Goal: Task Accomplishment & Management: Manage account settings

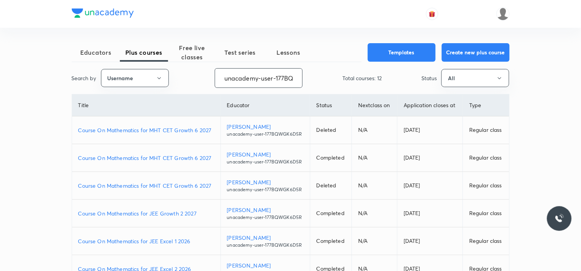
click at [261, 79] on input "unacademy-user-177BQWGK6D5R" at bounding box center [258, 78] width 87 height 20
paste input "JagrutiU3108"
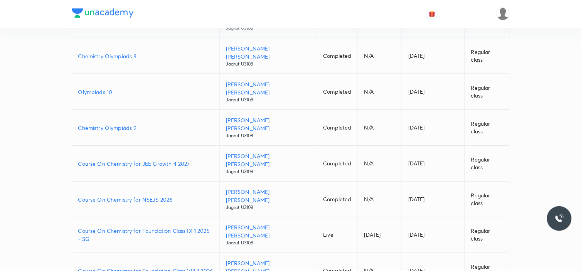
scroll to position [162, 0]
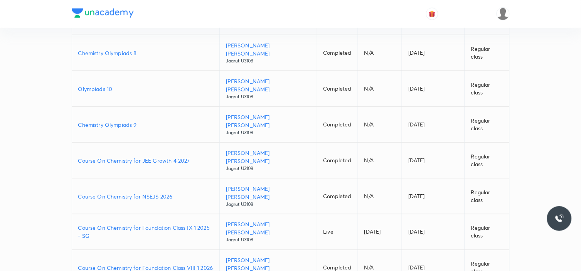
type input "JagrutiU3108"
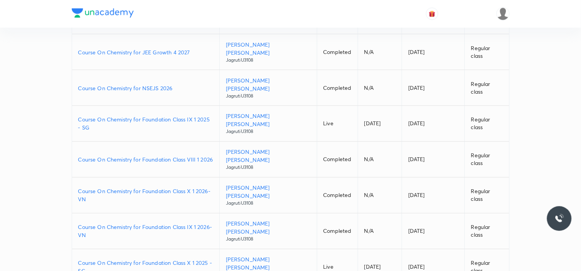
scroll to position [291, 0]
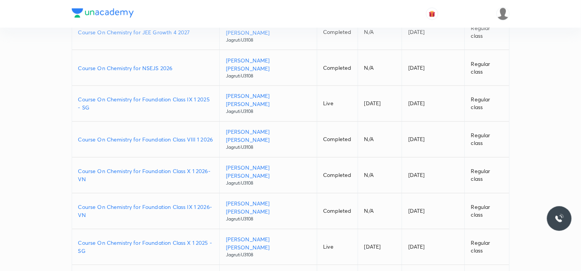
click at [191, 239] on p "Course On Chemistry for Foundation Class X 1 2025 - SG" at bounding box center [145, 247] width 135 height 16
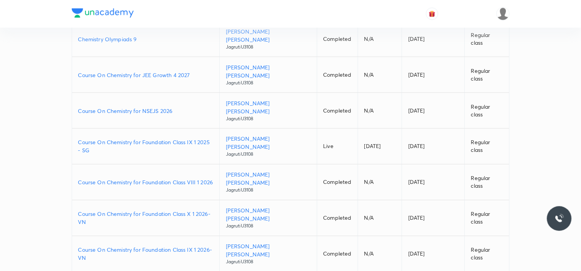
click at [190, 139] on p "Course On Chemistry for Foundation Class IX 1 2025 - SG" at bounding box center [145, 147] width 135 height 16
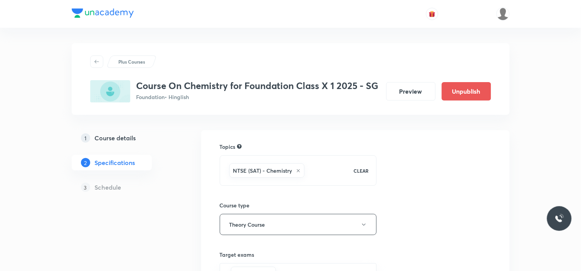
click at [109, 188] on h5 "Schedule" at bounding box center [108, 187] width 27 height 9
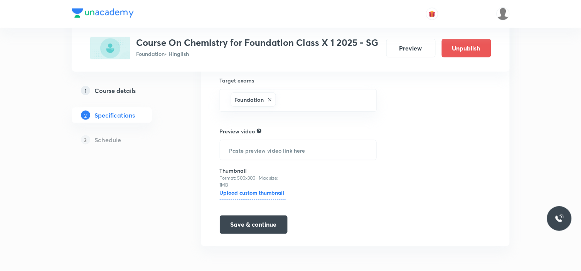
scroll to position [175, 0]
click at [238, 223] on button "Save & continue" at bounding box center [254, 224] width 68 height 19
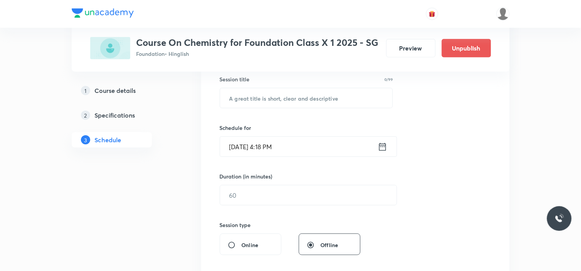
scroll to position [128, 0]
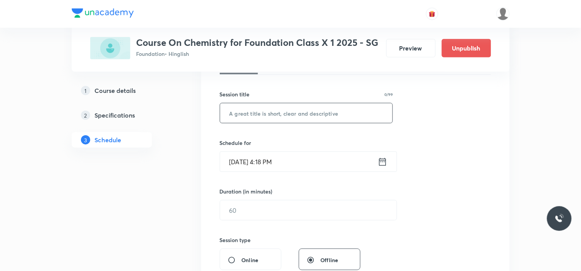
click at [259, 111] on input "text" at bounding box center [306, 113] width 173 height 20
paste input "Electricity"
type input "Electricity"
click at [383, 161] on icon at bounding box center [383, 162] width 10 height 11
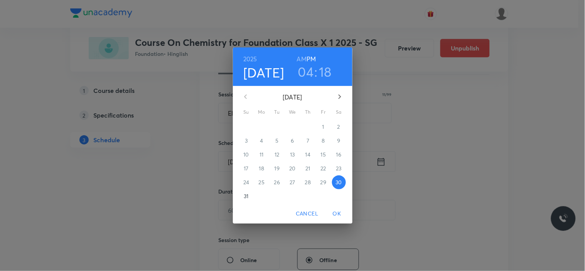
click at [324, 69] on h3 "18" at bounding box center [325, 72] width 13 height 16
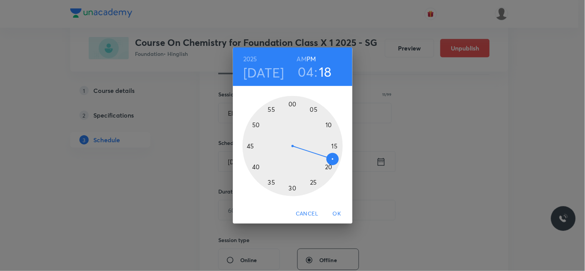
click at [330, 168] on div at bounding box center [293, 146] width 100 height 100
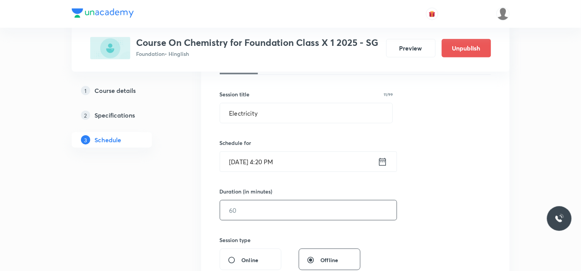
click at [248, 207] on input "text" at bounding box center [308, 211] width 177 height 20
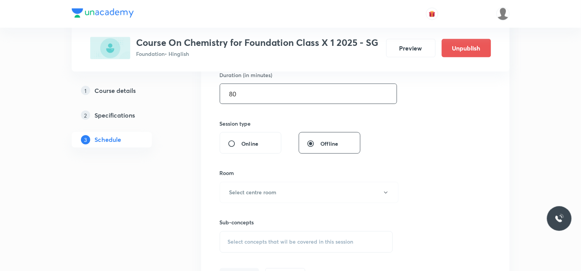
scroll to position [257, 0]
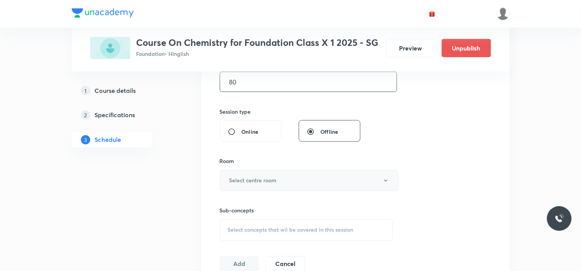
type input "80"
click at [277, 182] on button "Select centre room" at bounding box center [309, 180] width 179 height 21
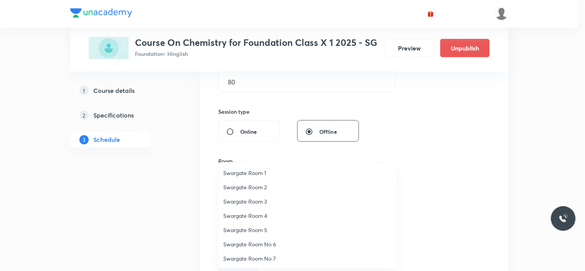
click at [266, 245] on span "Swargate Room No 6" at bounding box center [307, 244] width 169 height 8
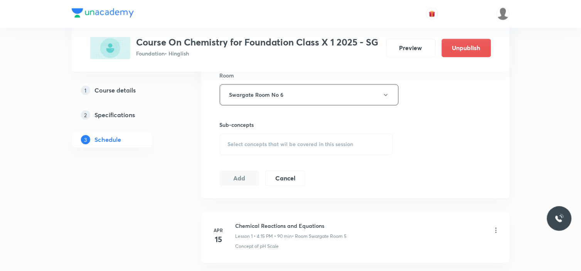
click at [267, 146] on span "Select concepts that wil be covered in this session" at bounding box center [291, 145] width 126 height 6
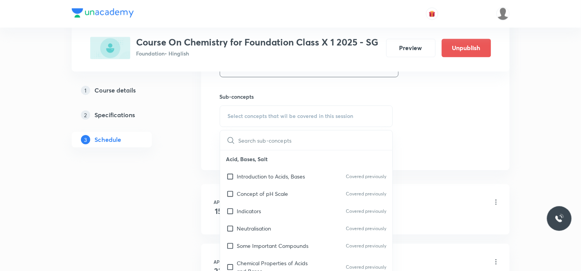
scroll to position [386, 0]
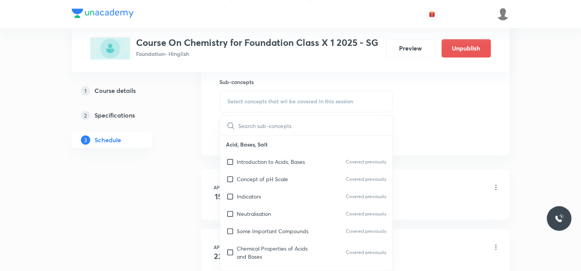
type input "Electricity"
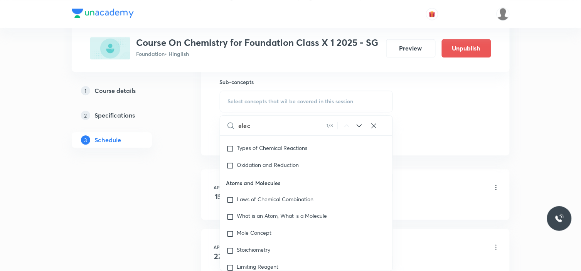
scroll to position [1071, 0]
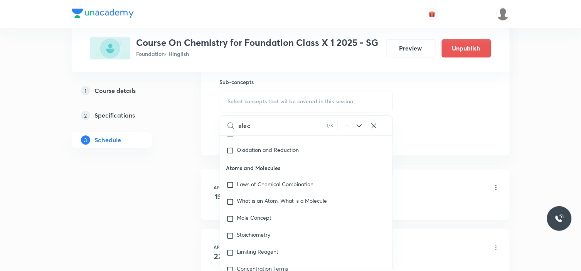
paste input "Metals and Non-Metal"
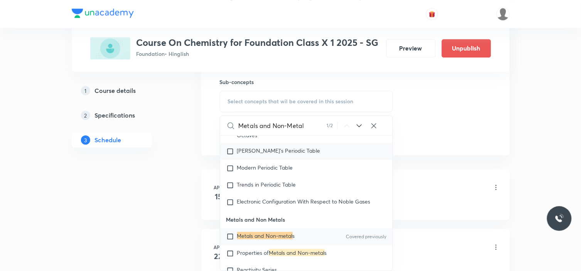
scroll to position [202, 0]
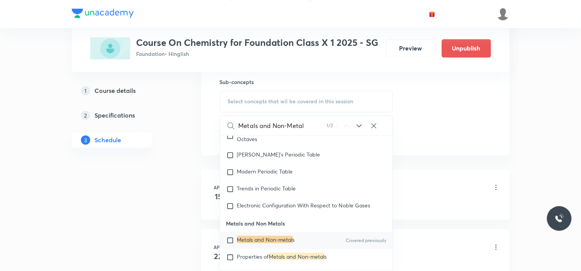
type input "Metals and Non-Metal"
click at [230, 237] on input "checkbox" at bounding box center [231, 241] width 11 height 8
checkbox input "true"
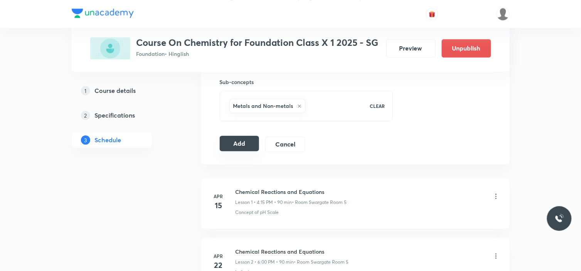
click at [238, 144] on button "Add" at bounding box center [240, 143] width 40 height 15
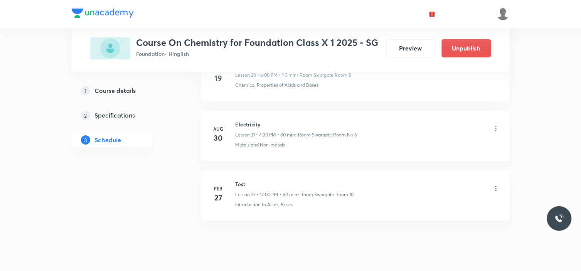
scroll to position [1267, 0]
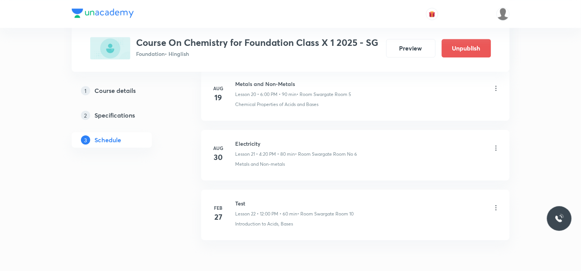
click at [495, 147] on icon at bounding box center [497, 148] width 8 height 8
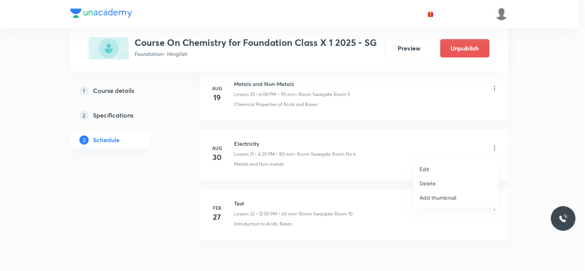
click at [431, 167] on li "Edit" at bounding box center [456, 169] width 84 height 14
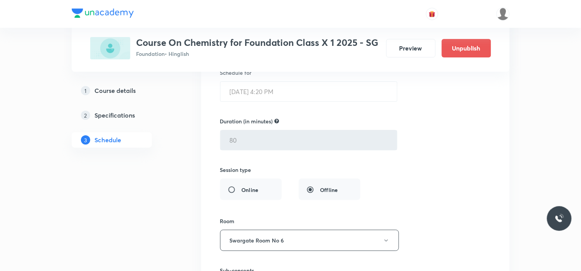
scroll to position [1352, 0]
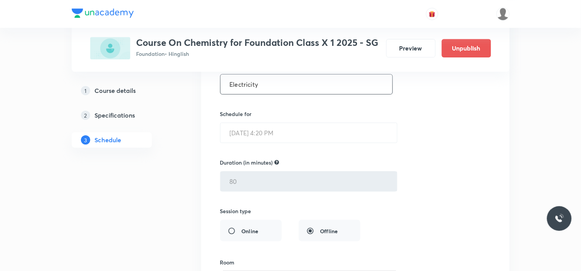
drag, startPoint x: 252, startPoint y: 87, endPoint x: 231, endPoint y: 98, distance: 23.8
drag, startPoint x: 260, startPoint y: 83, endPoint x: 130, endPoint y: 93, distance: 130.8
paste input "als and Non-Metal"
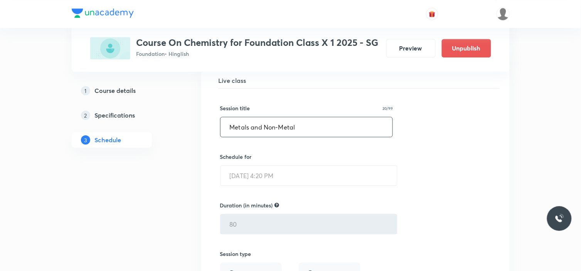
scroll to position [1567, 0]
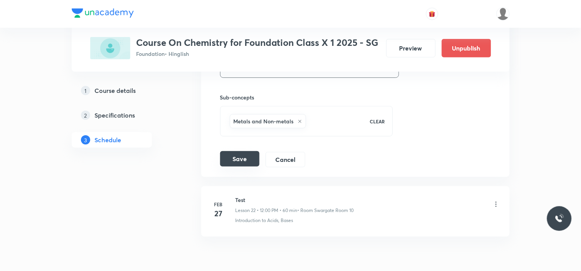
type input "Metals and Non-Metal"
click at [235, 164] on button "Save" at bounding box center [239, 158] width 39 height 15
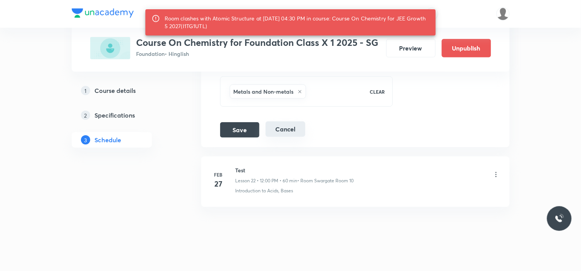
click at [284, 132] on button "Cancel" at bounding box center [286, 129] width 40 height 15
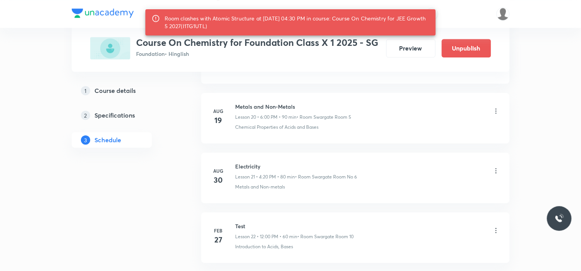
scroll to position [1224, 0]
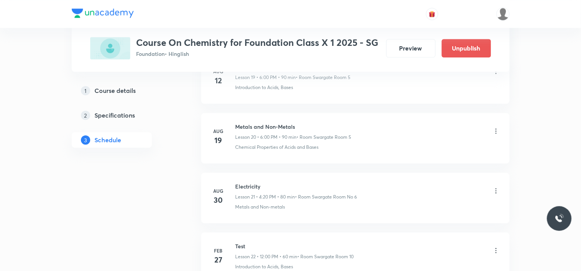
click at [496, 192] on icon at bounding box center [496, 190] width 1 height 5
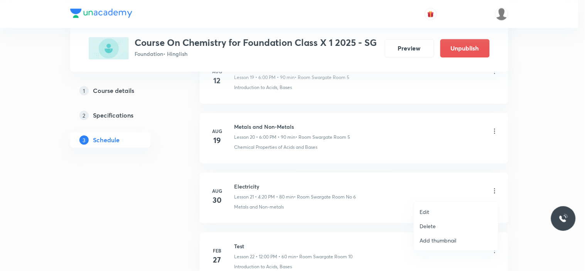
click at [426, 224] on p "Delete" at bounding box center [428, 226] width 16 height 8
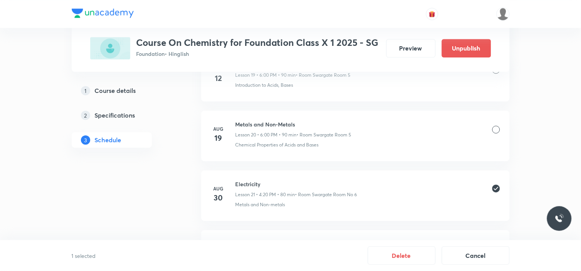
scroll to position [1309, 0]
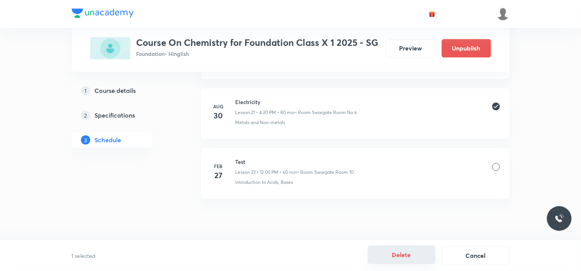
click at [405, 255] on button "Delete" at bounding box center [402, 255] width 68 height 19
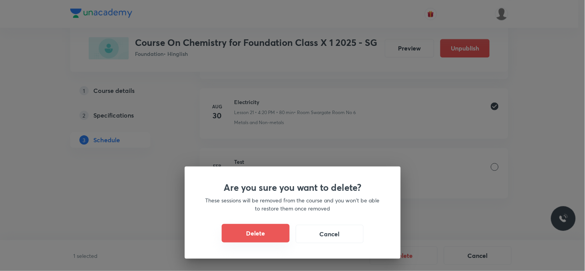
click at [260, 229] on button "Delete" at bounding box center [256, 233] width 68 height 19
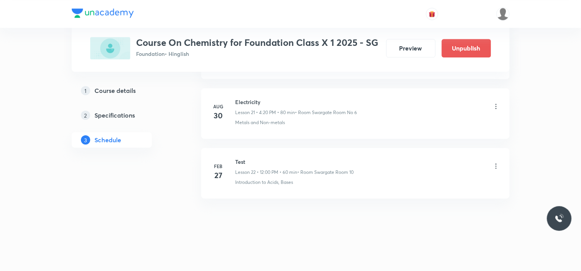
scroll to position [1249, 0]
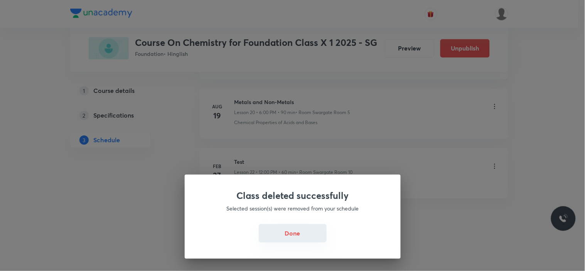
click at [289, 236] on button "Done" at bounding box center [293, 233] width 68 height 19
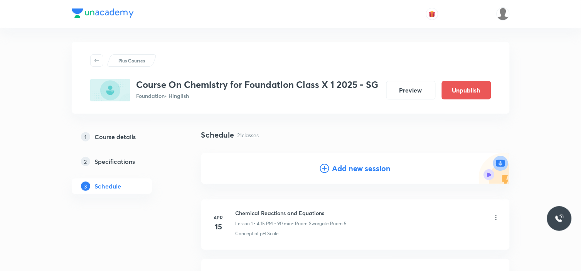
scroll to position [0, 0]
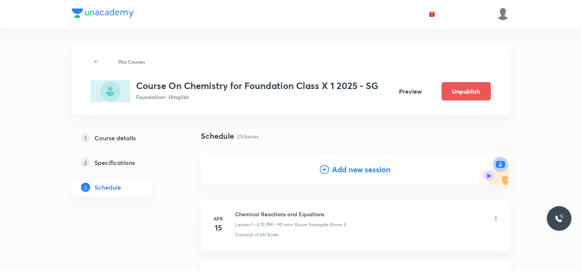
click at [352, 167] on h4 "Add new session" at bounding box center [362, 170] width 59 height 12
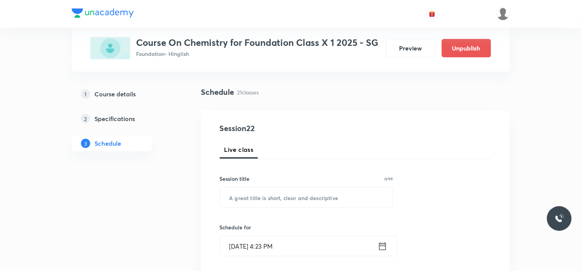
scroll to position [86, 0]
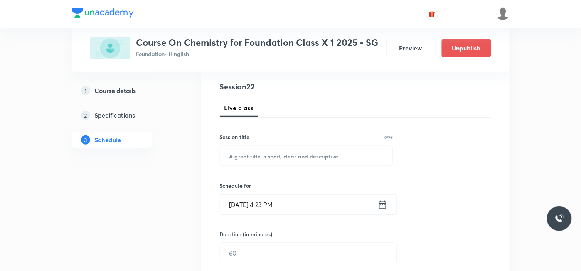
click at [284, 144] on div "Session title 0/99 ​" at bounding box center [307, 149] width 174 height 33
click at [296, 157] on input "text" at bounding box center [306, 156] width 173 height 20
paste input "Metals and Non-Metal"
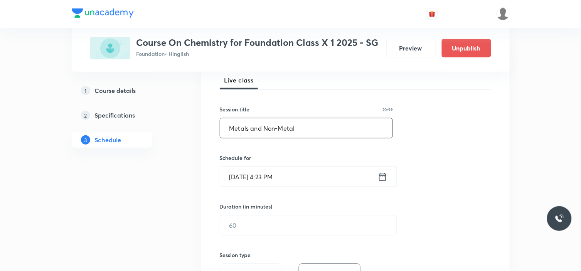
scroll to position [128, 0]
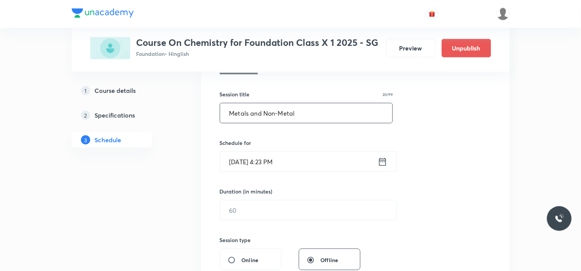
type input "Metals and Non-Metal"
click at [309, 162] on input "Aug 30, 2025, 4:23 PM" at bounding box center [299, 162] width 158 height 20
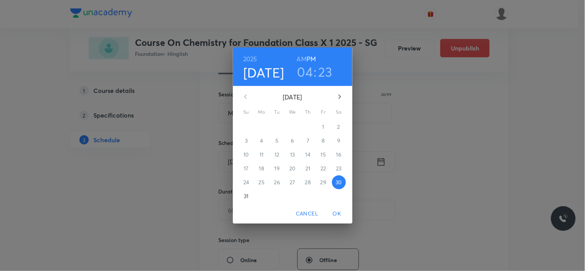
click at [325, 76] on h3 "23" at bounding box center [326, 72] width 14 height 16
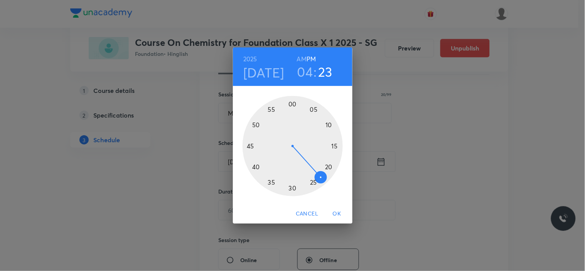
click at [314, 185] on div at bounding box center [293, 146] width 100 height 100
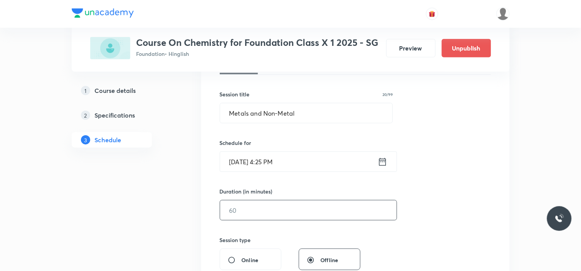
click at [261, 214] on input "text" at bounding box center [308, 211] width 177 height 20
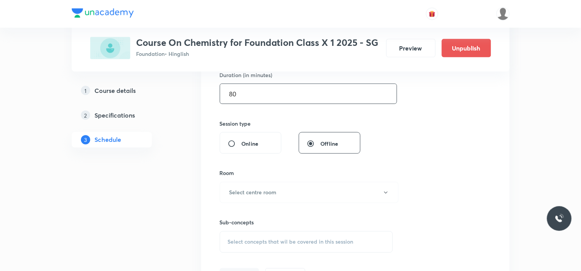
scroll to position [257, 0]
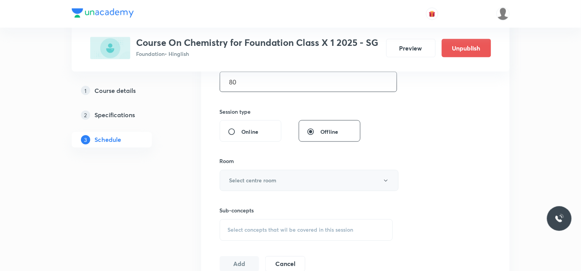
type input "80"
click at [260, 187] on button "Select centre room" at bounding box center [309, 180] width 179 height 21
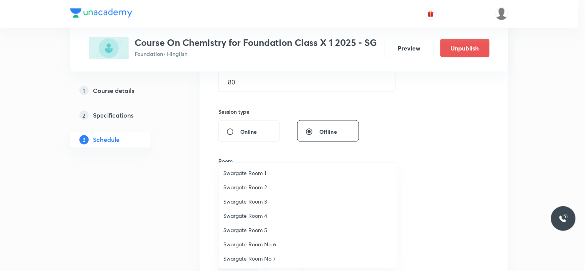
click at [261, 245] on span "Swargate Room No 6" at bounding box center [307, 244] width 169 height 8
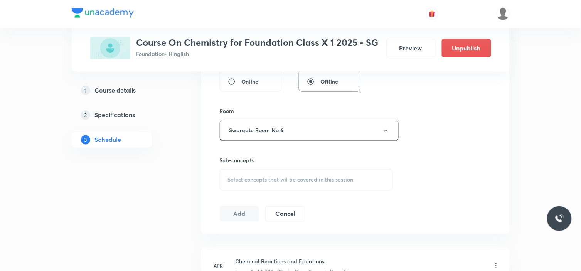
scroll to position [343, 0]
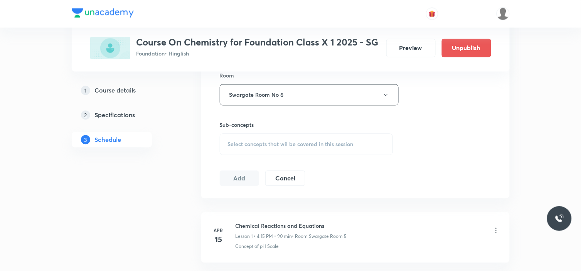
click at [267, 145] on span "Select concepts that wil be covered in this session" at bounding box center [291, 145] width 126 height 6
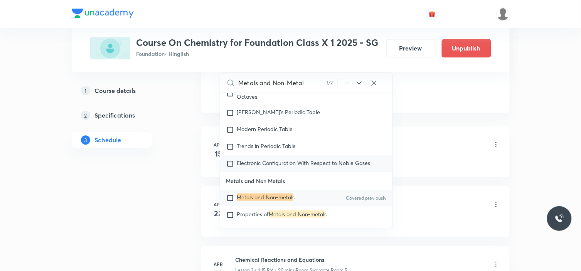
scroll to position [202, 0]
type input "Metals and Non-Metal"
click at [230, 194] on input "checkbox" at bounding box center [231, 198] width 11 height 8
checkbox input "true"
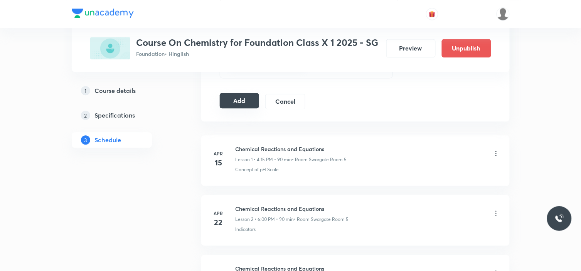
click at [244, 103] on button "Add" at bounding box center [240, 100] width 40 height 15
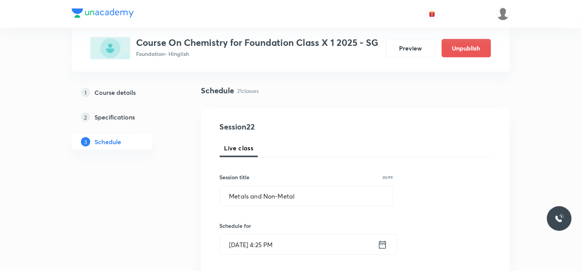
scroll to position [43, 0]
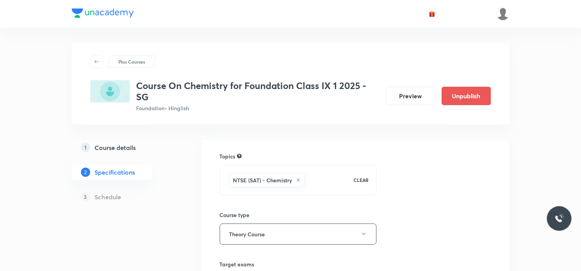
click at [114, 195] on h5 "Schedule" at bounding box center [108, 197] width 27 height 9
click at [114, 199] on h5 "Schedule" at bounding box center [108, 197] width 27 height 9
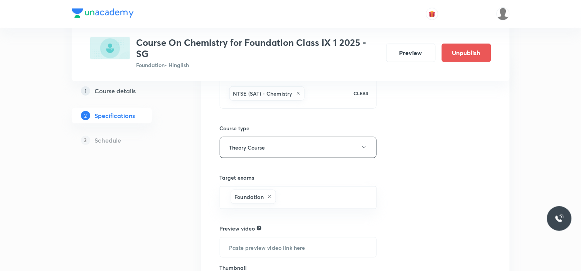
scroll to position [184, 0]
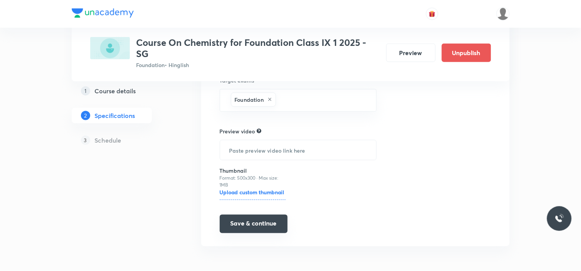
click at [246, 228] on button "Save & continue" at bounding box center [254, 224] width 68 height 19
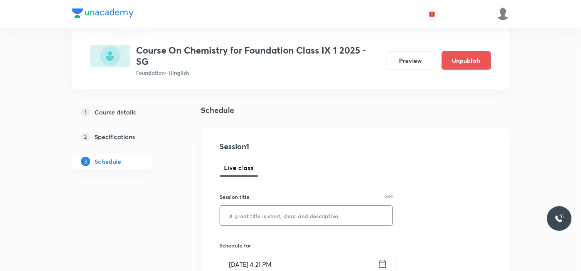
scroll to position [86, 0]
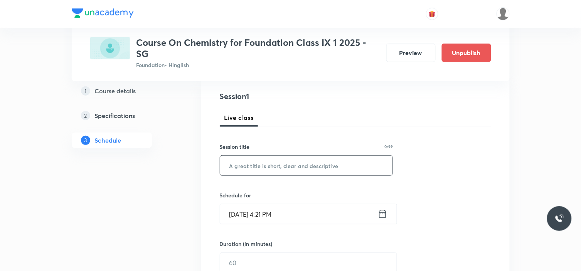
click at [275, 159] on input "text" at bounding box center [306, 166] width 173 height 20
paste input "Atoms and molecules"
type input "Atoms and molecules"
click at [289, 215] on input "Aug 30, 2025, 4:21 PM" at bounding box center [299, 214] width 158 height 20
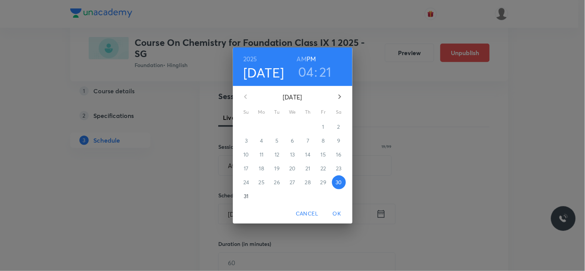
click at [308, 72] on h3 "04" at bounding box center [306, 72] width 16 height 16
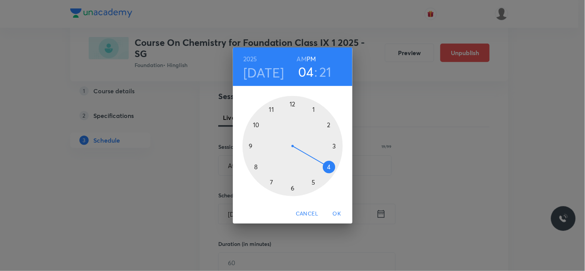
click at [290, 188] on div at bounding box center [293, 146] width 100 height 100
click at [294, 101] on div at bounding box center [293, 146] width 100 height 100
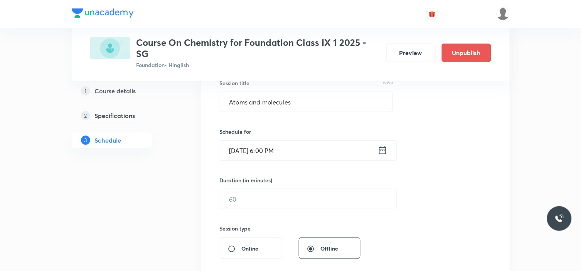
scroll to position [171, 0]
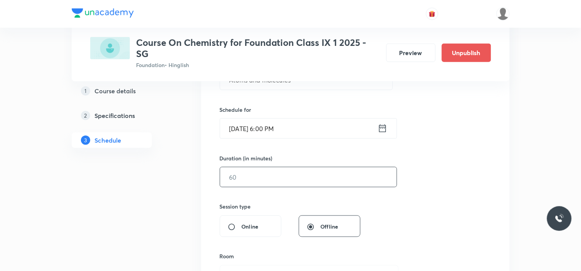
click at [262, 183] on input "text" at bounding box center [308, 177] width 177 height 20
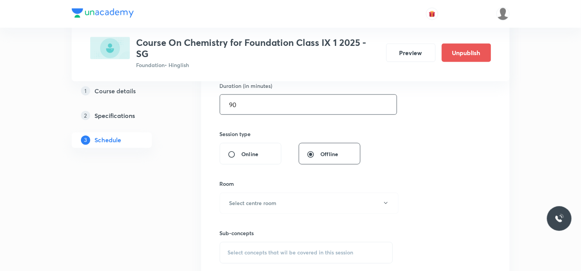
scroll to position [257, 0]
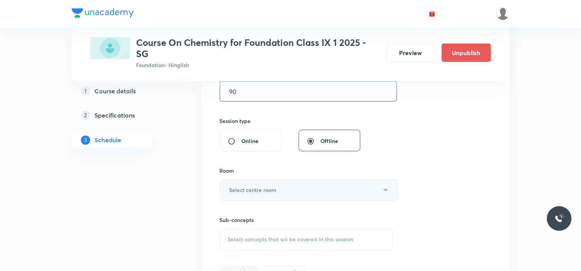
type input "90"
click at [272, 188] on h6 "Select centre room" at bounding box center [253, 190] width 47 height 8
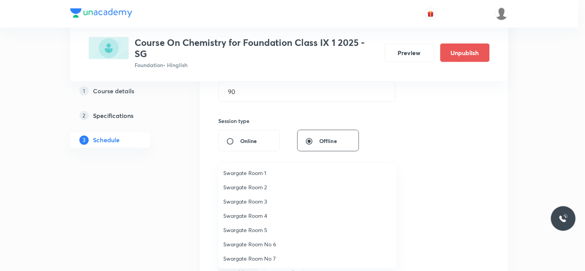
click at [262, 230] on span "Swargate Room 5" at bounding box center [307, 230] width 169 height 8
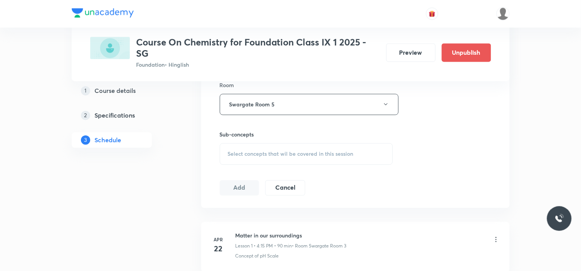
click at [278, 160] on div "Select concepts that wil be covered in this session" at bounding box center [307, 155] width 174 height 22
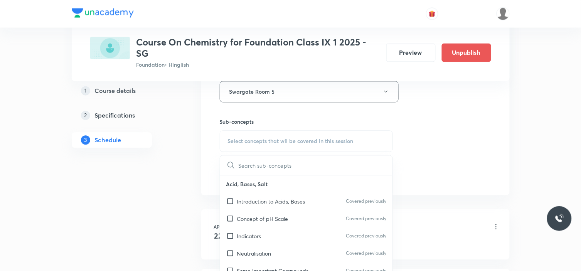
scroll to position [429, 0]
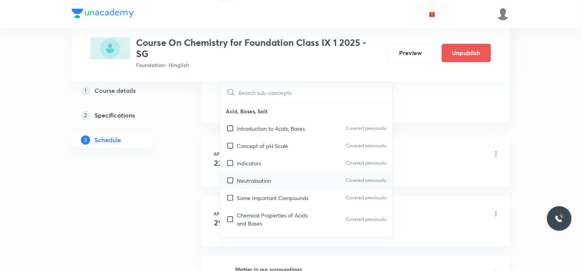
click at [253, 179] on p "Neutralisation" at bounding box center [254, 181] width 34 height 8
checkbox input "true"
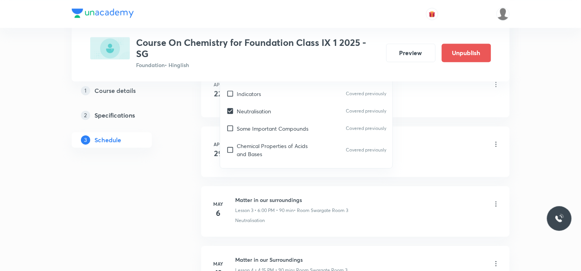
scroll to position [471, 0]
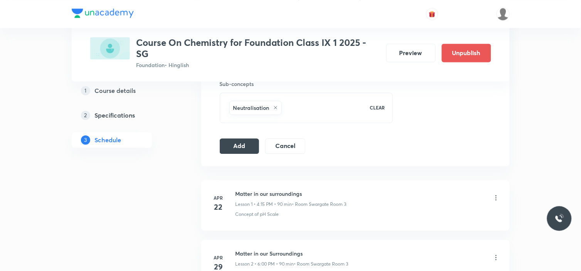
scroll to position [386, 0]
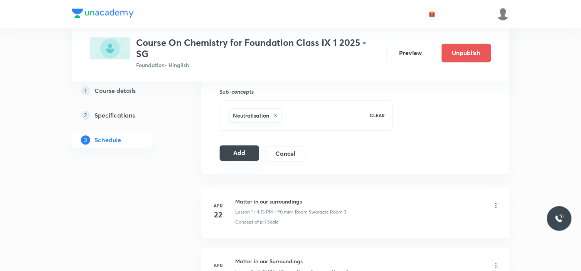
click at [243, 155] on button "Add" at bounding box center [240, 152] width 40 height 15
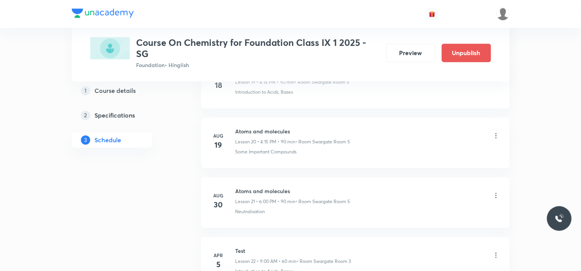
scroll to position [1333, 0]
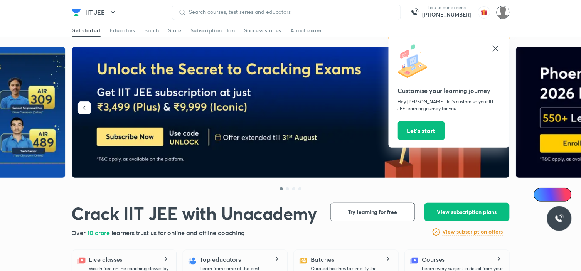
click at [499, 7] on img at bounding box center [503, 12] width 13 height 13
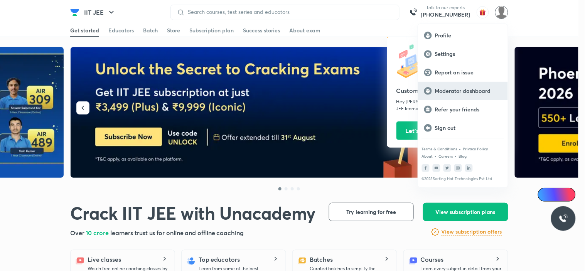
click at [475, 94] on p "Moderator dashboard" at bounding box center [468, 91] width 67 height 7
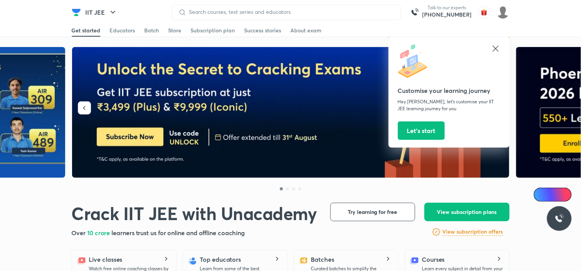
click at [507, 19] on div "Talk to our experts +91-8585858585 Customise your learning journey Hey Laxmikan…" at bounding box center [341, 12] width 338 height 15
click at [504, 14] on img at bounding box center [503, 12] width 13 height 13
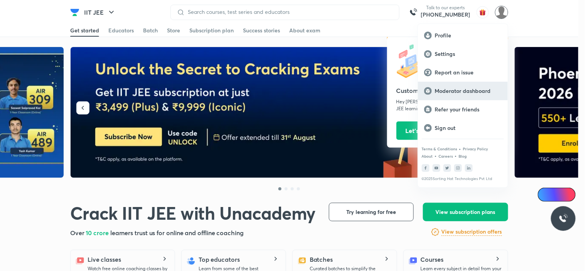
click at [467, 91] on p "Moderator dashboard" at bounding box center [468, 91] width 67 height 7
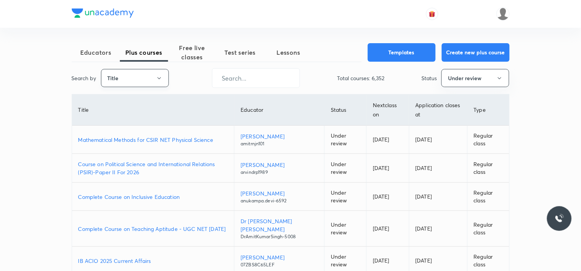
click at [151, 77] on button "Title" at bounding box center [135, 78] width 68 height 18
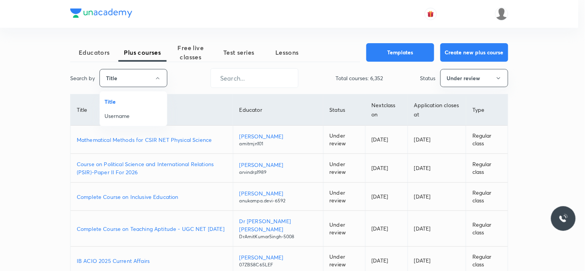
click at [128, 113] on span "Username" at bounding box center [134, 116] width 58 height 8
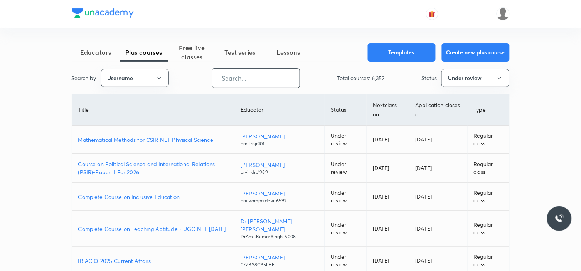
click at [271, 85] on input "text" at bounding box center [256, 78] width 87 height 20
paste input "[PERSON_NAME]-6230"
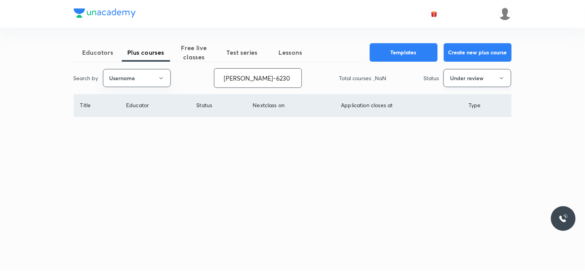
type input "[PERSON_NAME]-6230"
click at [467, 76] on button "Under review" at bounding box center [478, 78] width 68 height 18
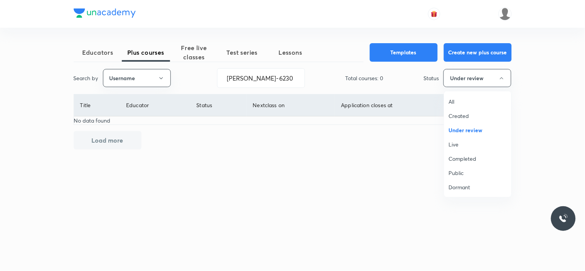
click at [456, 100] on span "All" at bounding box center [478, 102] width 58 height 8
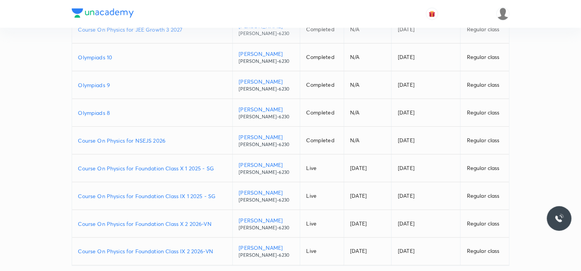
scroll to position [162, 0]
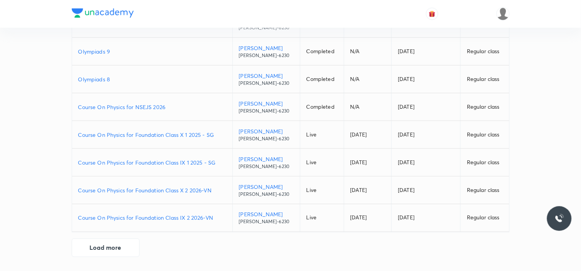
click at [196, 162] on p "Course On Physics for Foundation Class IX 1 2025 - SG" at bounding box center [152, 163] width 148 height 8
click at [192, 135] on p "Course On Physics for Foundation Class X 1 2025 - SG" at bounding box center [152, 135] width 148 height 8
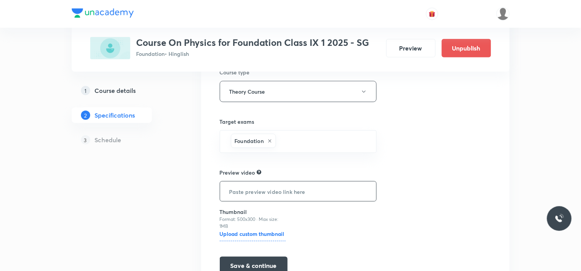
scroll to position [175, 0]
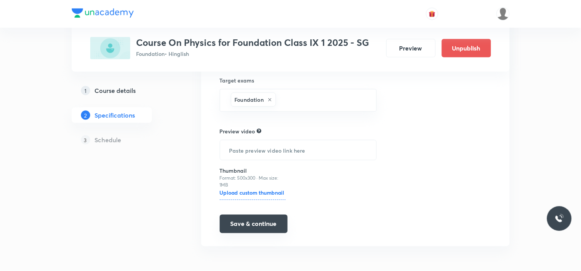
click at [257, 221] on button "Save & continue" at bounding box center [254, 224] width 68 height 19
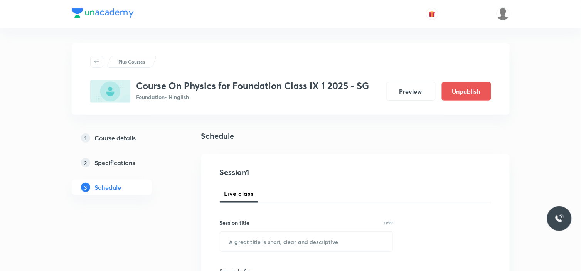
scroll to position [128, 0]
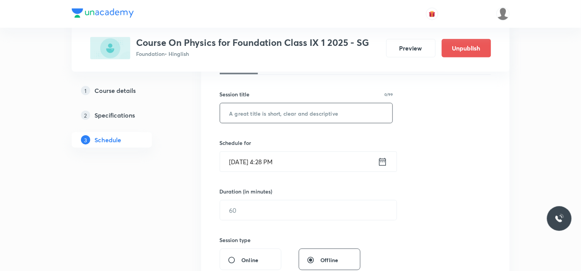
click at [273, 114] on input "text" at bounding box center [306, 113] width 173 height 20
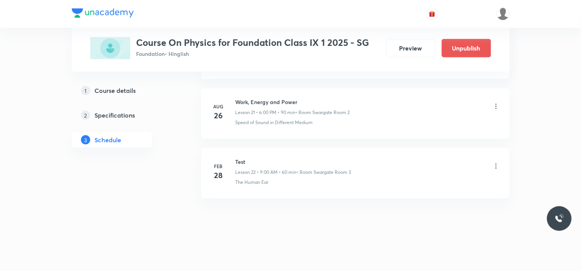
scroll to position [1643, 0]
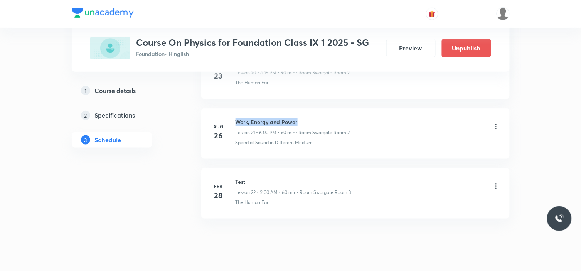
drag, startPoint x: 302, startPoint y: 124, endPoint x: 352, endPoint y: 133, distance: 50.6
click at [240, 122] on h6 "Work, Energy and Power" at bounding box center [293, 122] width 115 height 8
copy h6 "ork, Energy and Power"
click at [236, 122] on h6 "Work, Energy and Power" at bounding box center [293, 122] width 115 height 8
click at [237, 122] on h6 "Work, Energy and Power" at bounding box center [293, 122] width 115 height 8
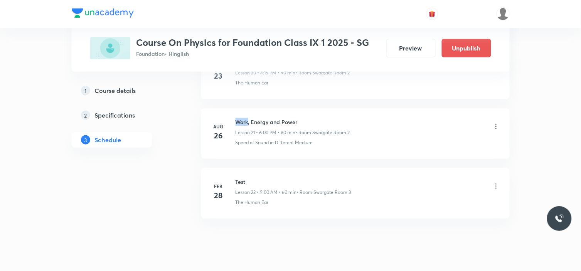
click at [237, 122] on h6 "Work, Energy and Power" at bounding box center [293, 122] width 115 height 8
copy h6 "Work, Energy and Power"
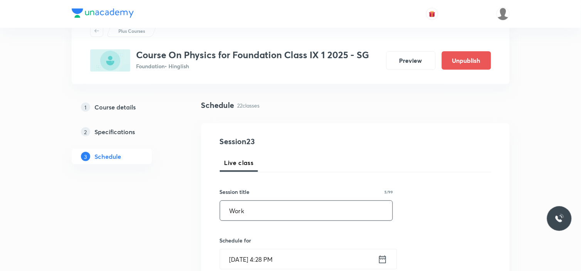
scroll to position [58, 0]
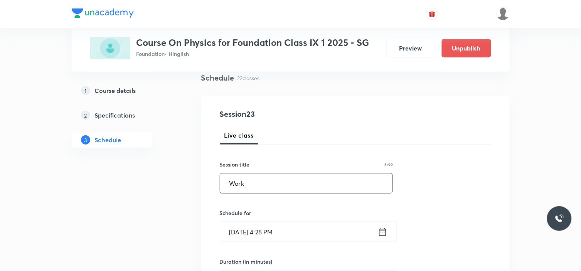
drag, startPoint x: 284, startPoint y: 178, endPoint x: 20, endPoint y: 164, distance: 264.2
paste input ", Energy and Power"
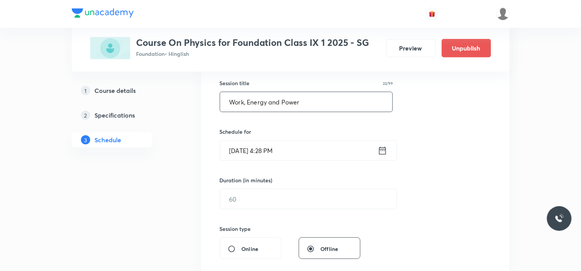
scroll to position [144, 0]
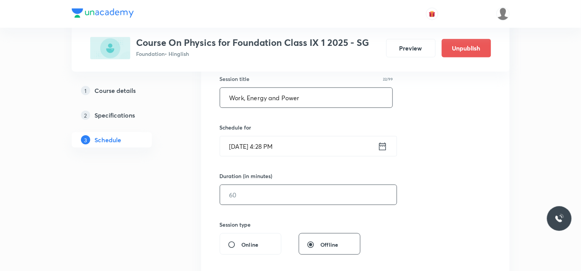
type input "Work, Energy and Power"
click at [289, 197] on input "text" at bounding box center [308, 195] width 177 height 20
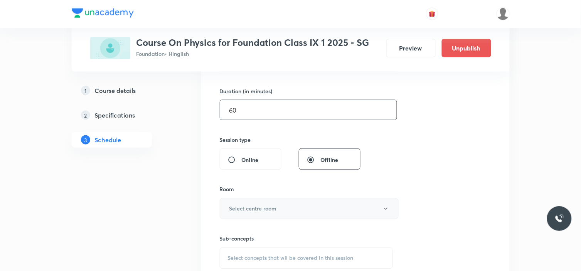
scroll to position [230, 0]
type input "60"
click at [287, 203] on button "Select centre room" at bounding box center [309, 208] width 179 height 21
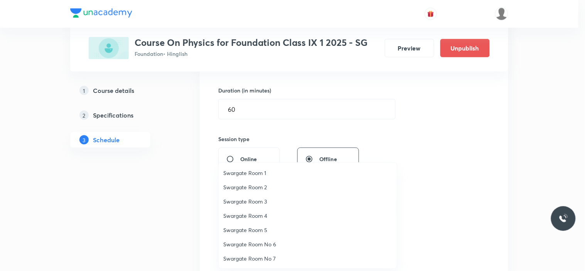
click at [253, 112] on div at bounding box center [292, 135] width 585 height 271
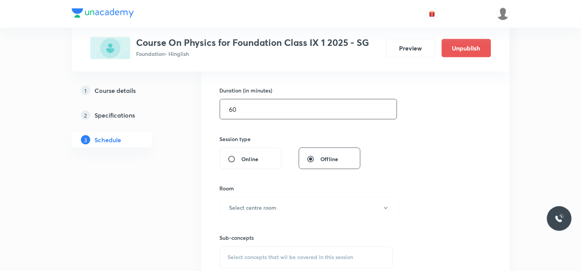
click at [258, 102] on input "60" at bounding box center [308, 110] width 177 height 20
drag, startPoint x: 58, startPoint y: 96, endPoint x: 0, endPoint y: 71, distance: 63.2
type input "75"
click at [243, 207] on h6 "Select centre room" at bounding box center [253, 208] width 47 height 8
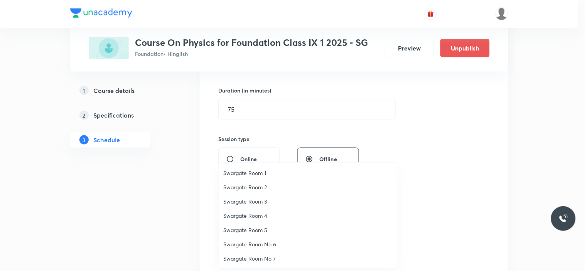
click at [259, 230] on span "Swargate Room 5" at bounding box center [307, 230] width 169 height 8
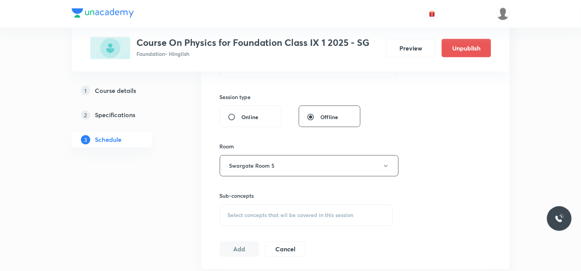
scroll to position [358, 0]
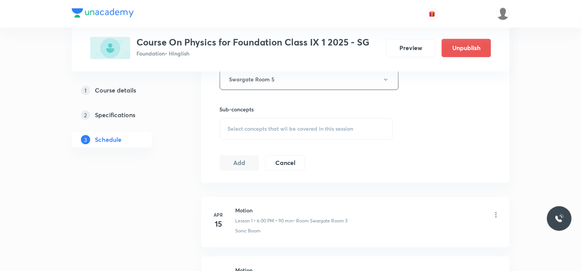
click at [256, 122] on div "Select concepts that wil be covered in this session" at bounding box center [307, 129] width 174 height 22
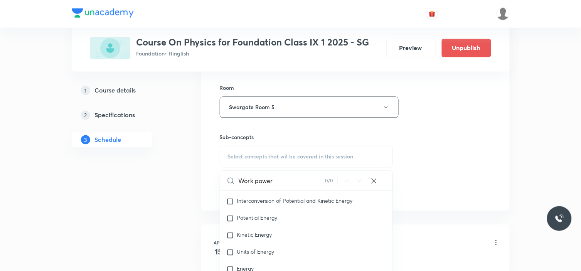
scroll to position [315, 0]
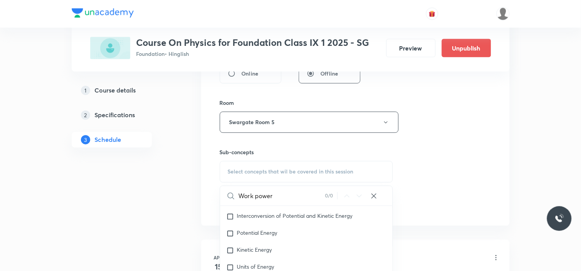
click at [289, 201] on input "Work power" at bounding box center [282, 196] width 87 height 20
type input "Work power"
click at [230, 238] on input "checkbox" at bounding box center [231, 234] width 11 height 8
checkbox input "true"
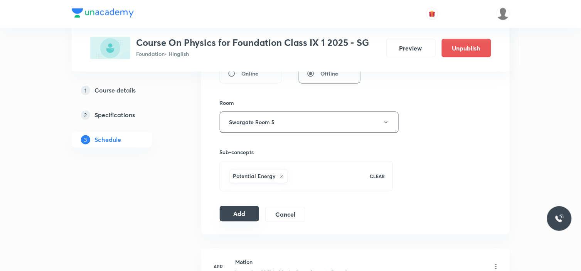
click at [242, 215] on button "Add" at bounding box center [240, 213] width 40 height 15
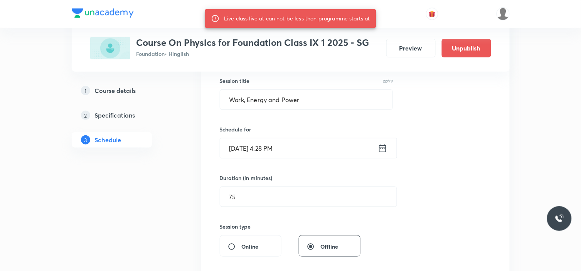
scroll to position [144, 0]
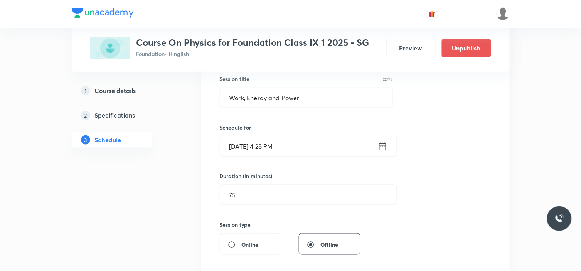
click at [280, 145] on input "Aug 30, 2025, 4:28 PM" at bounding box center [299, 147] width 158 height 20
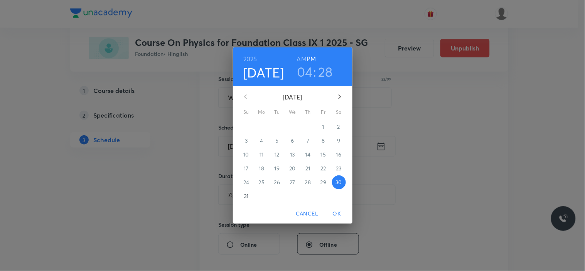
click at [327, 75] on h3 "28" at bounding box center [325, 72] width 15 height 16
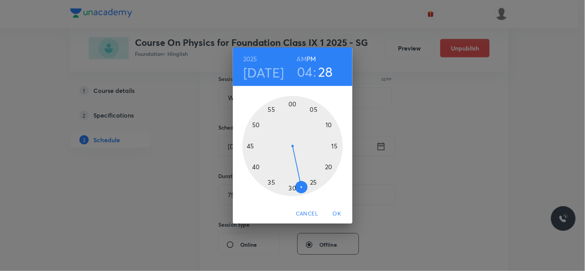
click at [287, 187] on div at bounding box center [293, 146] width 100 height 100
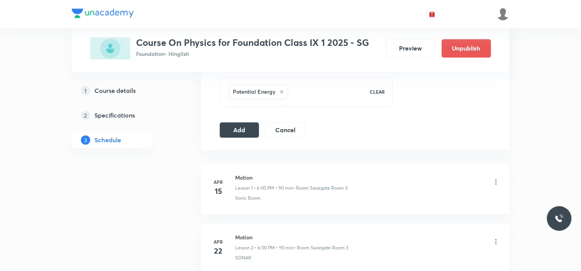
scroll to position [401, 0]
click at [245, 126] on button "Add" at bounding box center [240, 127] width 40 height 15
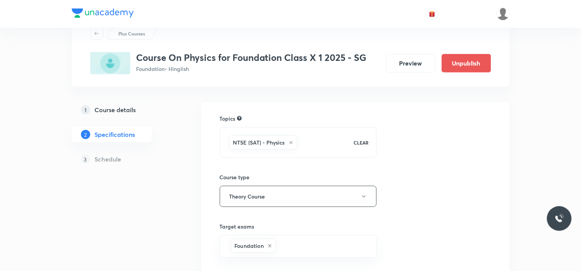
scroll to position [171, 0]
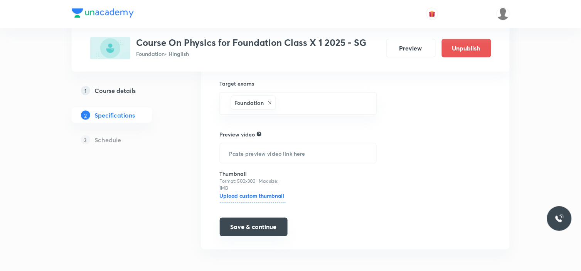
click at [269, 236] on button "Save & continue" at bounding box center [254, 227] width 68 height 19
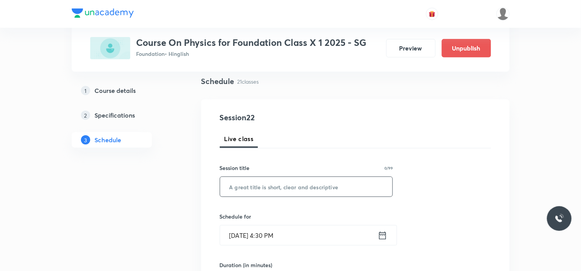
scroll to position [86, 0]
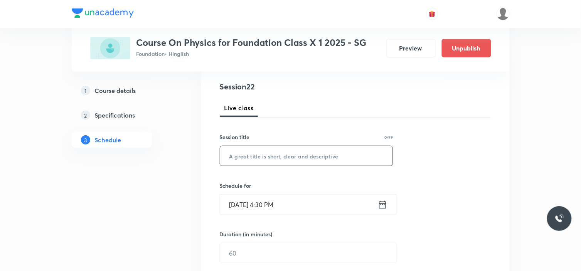
click at [292, 155] on input "text" at bounding box center [306, 156] width 173 height 20
paste input "Electricity"
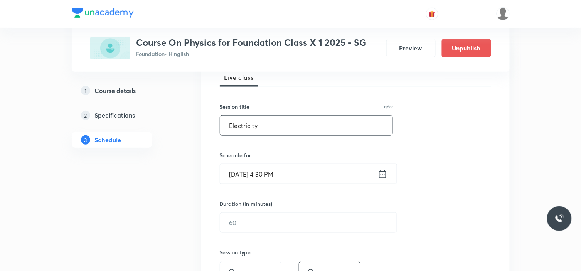
scroll to position [128, 0]
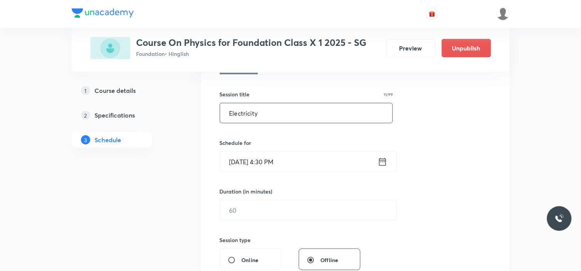
type input "Electricity"
click at [346, 162] on input "Aug 30, 2025, 4:30 PM" at bounding box center [299, 162] width 158 height 20
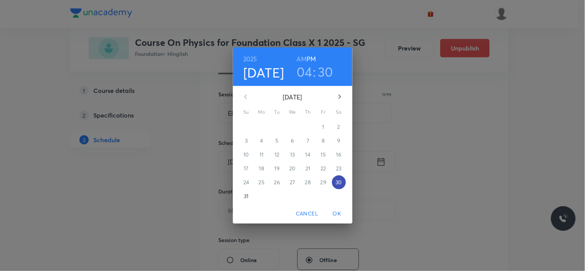
click at [339, 184] on p "30" at bounding box center [339, 183] width 6 height 8
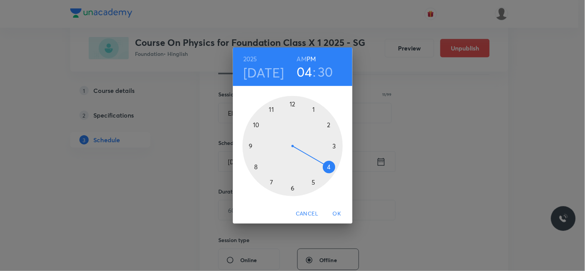
click at [438, 183] on div "2025 Aug 30 04 : 30 AM PM 1 2 3 4 5 6 7 8 9 10 11 12 Cancel OK" at bounding box center [292, 135] width 585 height 271
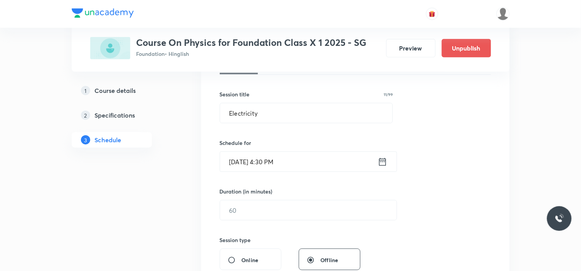
click at [280, 164] on input "Aug 30, 2025, 4:30 PM" at bounding box center [299, 162] width 158 height 20
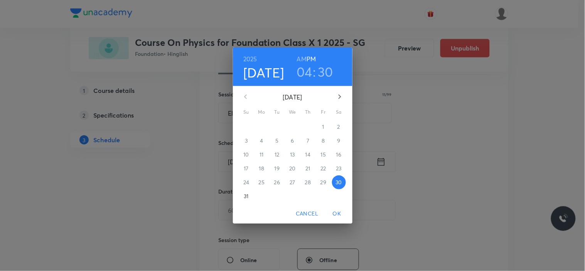
click at [306, 69] on h3 "04" at bounding box center [305, 72] width 16 height 16
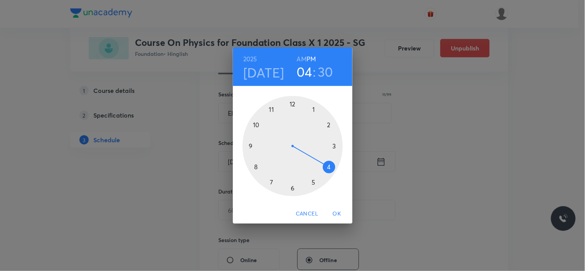
click at [292, 188] on div at bounding box center [293, 146] width 100 height 100
click at [294, 103] on div at bounding box center [293, 146] width 100 height 100
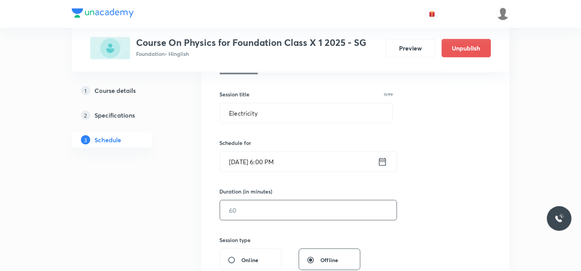
click at [263, 211] on input "text" at bounding box center [308, 211] width 177 height 20
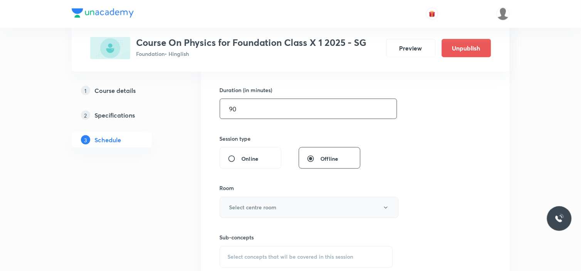
scroll to position [257, 0]
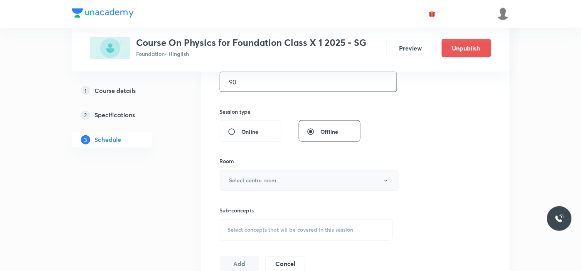
type input "90"
click at [271, 182] on h6 "Select centre room" at bounding box center [253, 181] width 47 height 8
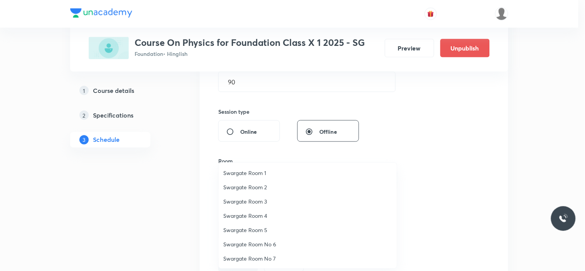
click at [267, 245] on span "Swargate Room No 6" at bounding box center [307, 244] width 169 height 8
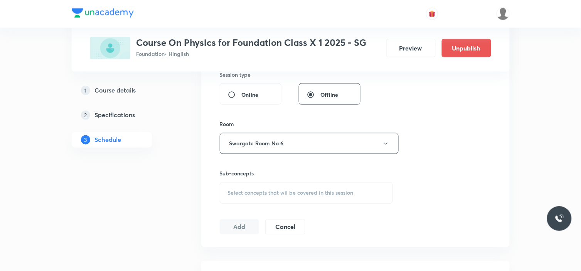
scroll to position [343, 0]
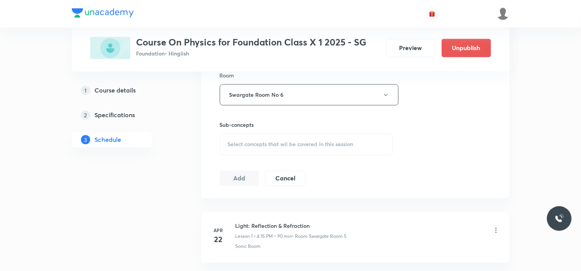
click at [296, 145] on span "Select concepts that wil be covered in this session" at bounding box center [291, 145] width 126 height 6
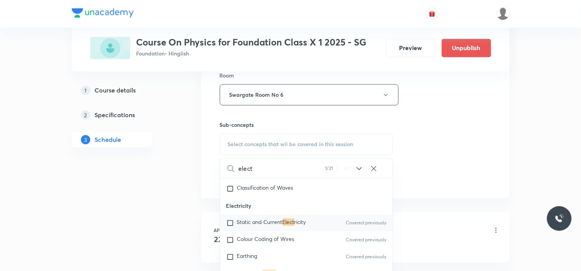
scroll to position [352, 0]
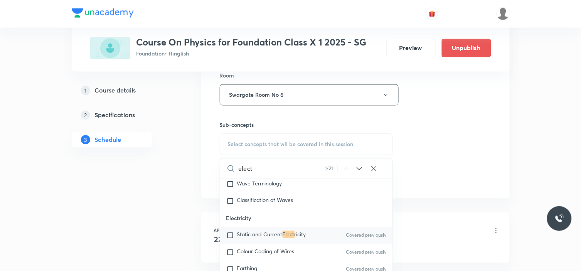
type input "elect"
click at [230, 237] on input "checkbox" at bounding box center [231, 236] width 11 height 8
checkbox input "true"
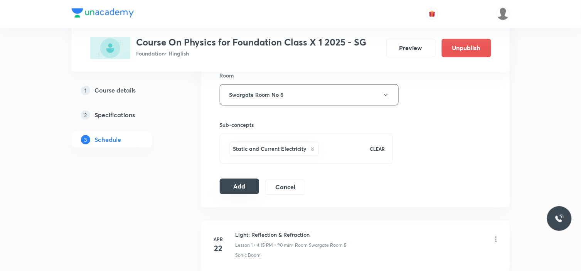
click at [248, 188] on button "Add" at bounding box center [240, 186] width 40 height 15
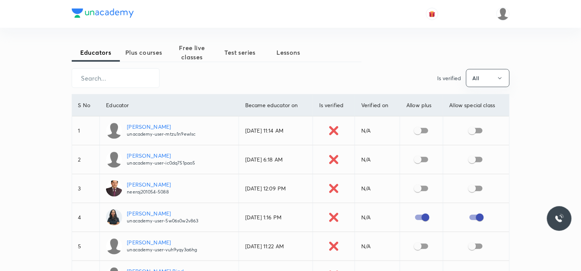
click at [157, 51] on span "Plus courses" at bounding box center [144, 52] width 48 height 9
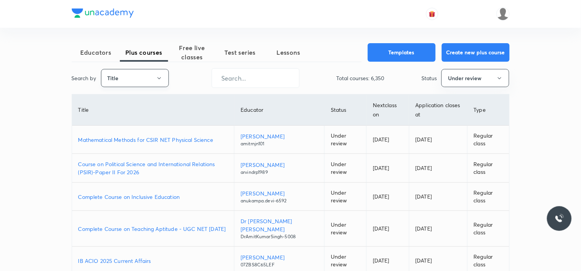
click at [139, 77] on button "Title" at bounding box center [135, 78] width 68 height 18
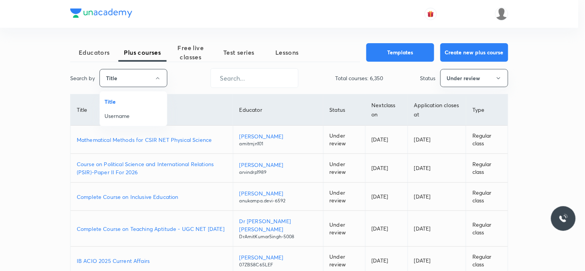
click at [125, 114] on span "Username" at bounding box center [134, 116] width 58 height 8
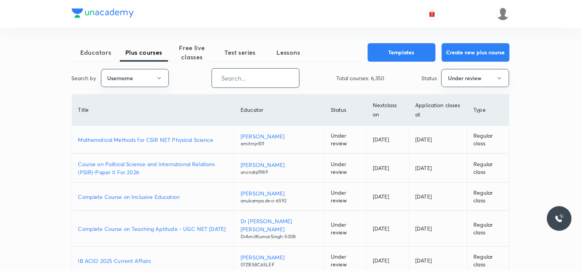
click at [255, 76] on input "text" at bounding box center [255, 78] width 87 height 20
paste input "[PERSON_NAME]-2946"
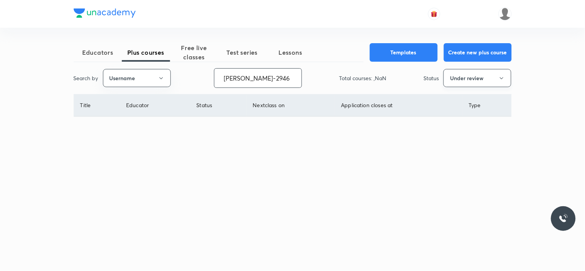
type input "[PERSON_NAME]-2946"
click at [472, 78] on button "Under review" at bounding box center [478, 78] width 68 height 18
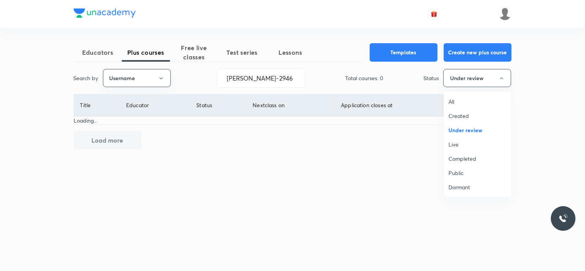
click at [466, 98] on span "All" at bounding box center [478, 102] width 58 height 8
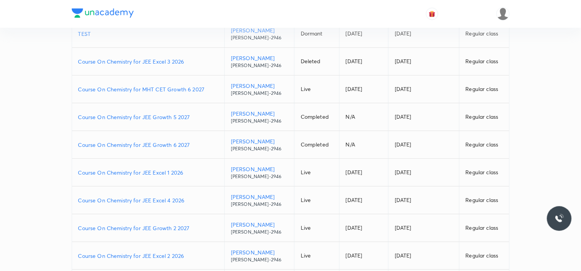
scroll to position [128, 0]
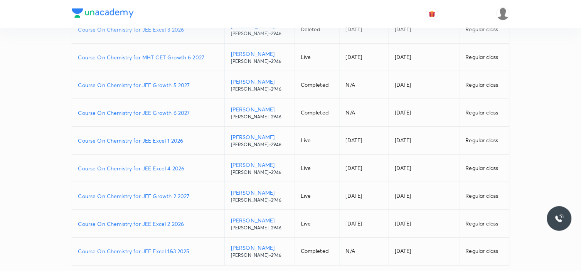
drag, startPoint x: 167, startPoint y: 167, endPoint x: 175, endPoint y: 170, distance: 8.7
click at [167, 167] on p "Course On Chemistry for JEE Excel 4 2026" at bounding box center [148, 168] width 140 height 8
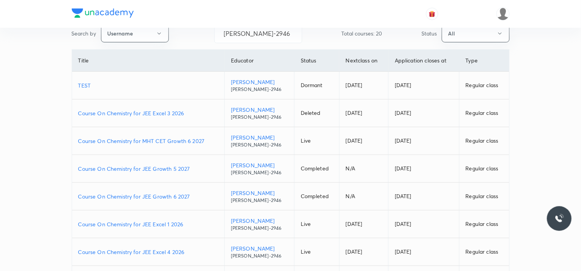
scroll to position [0, 0]
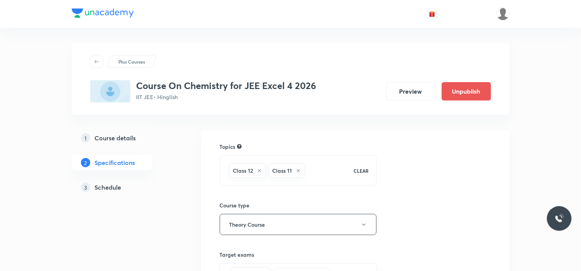
click at [106, 190] on h5 "Schedule" at bounding box center [108, 187] width 27 height 9
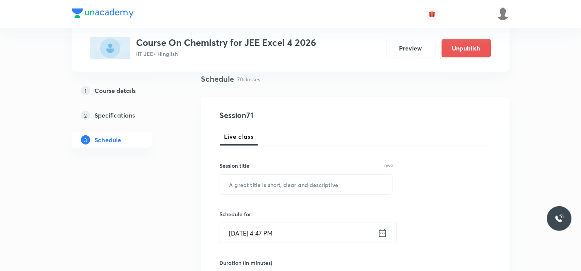
scroll to position [128, 0]
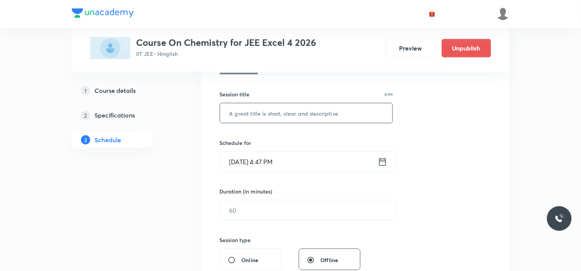
click at [264, 118] on input "text" at bounding box center [306, 113] width 173 height 20
paste input "aloalkanes"
click at [302, 159] on input "[DATE] 4:47 PM" at bounding box center [299, 162] width 158 height 20
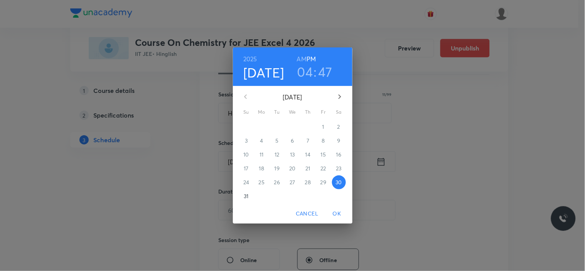
click at [325, 73] on h3 "47" at bounding box center [326, 72] width 14 height 16
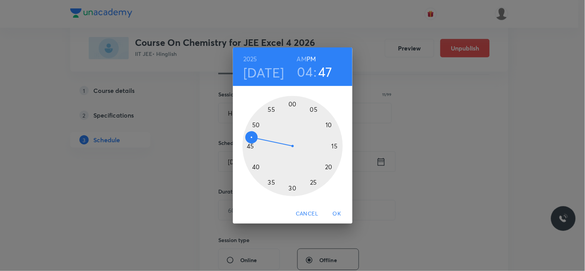
click at [257, 125] on div at bounding box center [293, 146] width 100 height 100
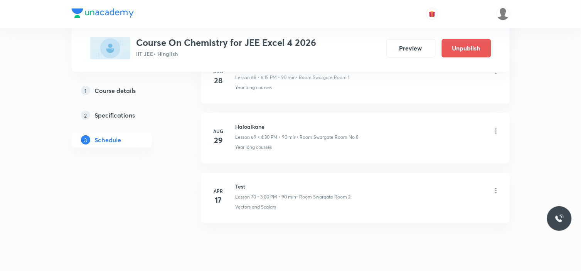
scroll to position [4495, 0]
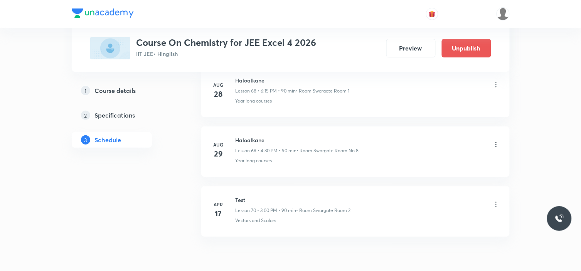
click at [258, 144] on h6 "Haloalkane" at bounding box center [297, 140] width 123 height 8
copy h6 "Haloalkane"
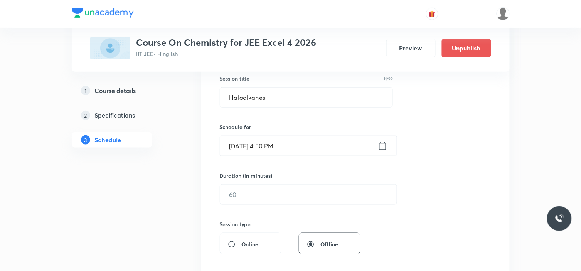
scroll to position [0, 0]
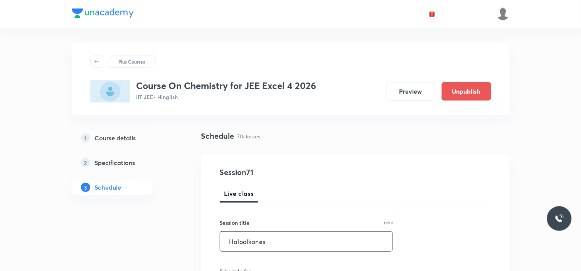
click at [288, 248] on input "Haloalkanes" at bounding box center [306, 242] width 173 height 20
paste input "text"
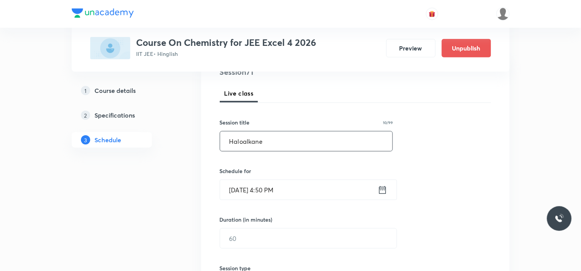
scroll to position [86, 0]
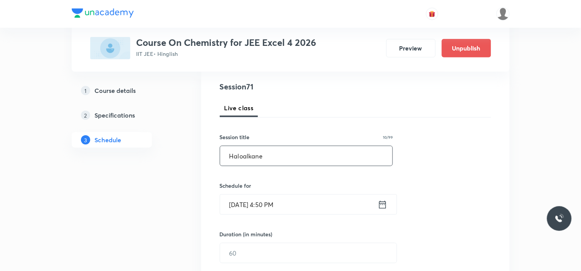
type input "Haloalkane"
click at [303, 207] on input "[DATE] 4:50 PM" at bounding box center [299, 205] width 158 height 20
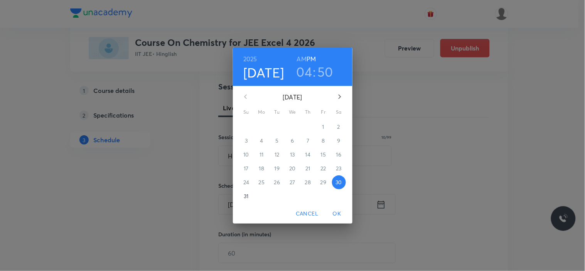
click at [324, 72] on h3 "50" at bounding box center [326, 72] width 16 height 16
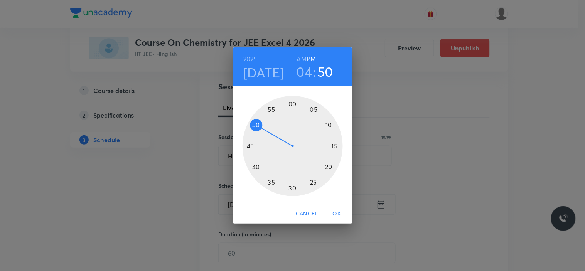
click at [256, 123] on div at bounding box center [293, 146] width 100 height 100
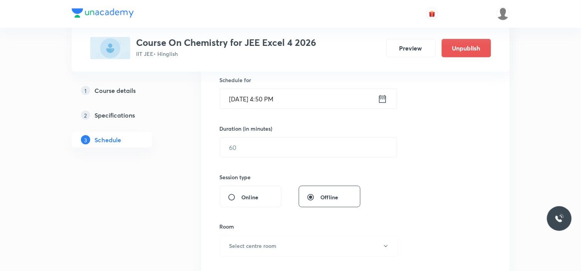
scroll to position [214, 0]
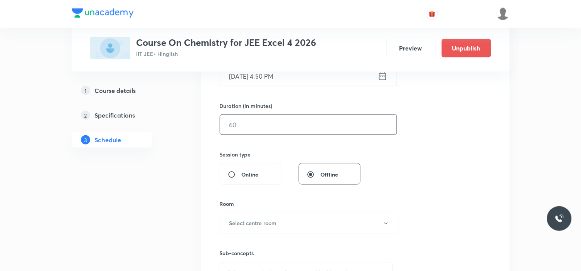
click at [247, 125] on input "text" at bounding box center [308, 125] width 177 height 20
type input "8"
type input "0"
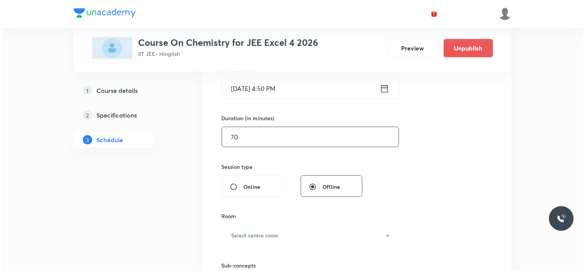
scroll to position [257, 0]
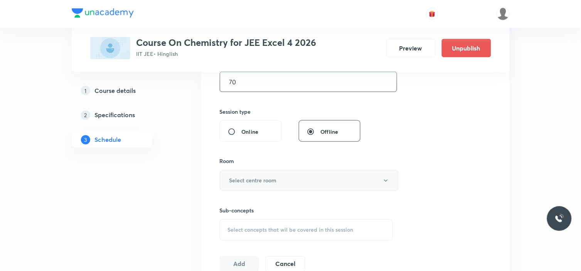
type input "70"
click at [280, 181] on button "Select centre room" at bounding box center [309, 180] width 179 height 21
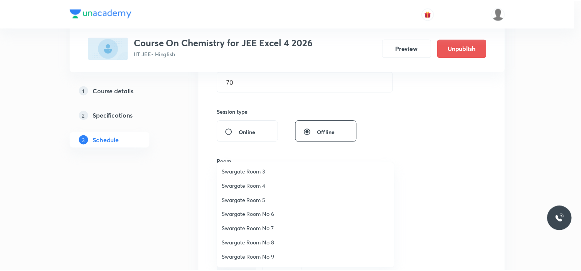
scroll to position [57, 0]
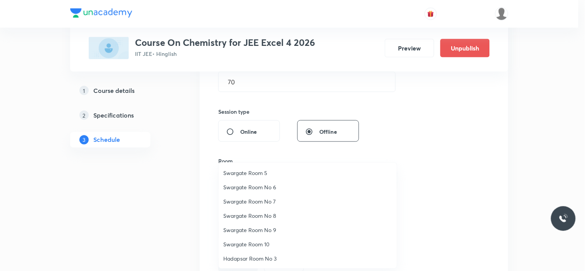
click at [264, 242] on span "Swargate Room 10" at bounding box center [307, 244] width 169 height 8
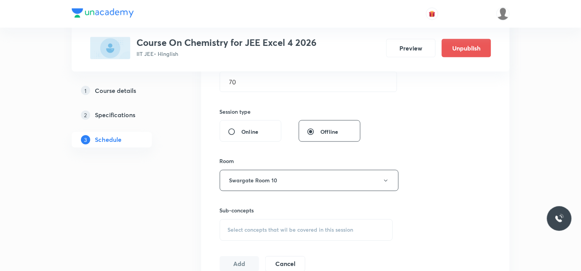
scroll to position [343, 0]
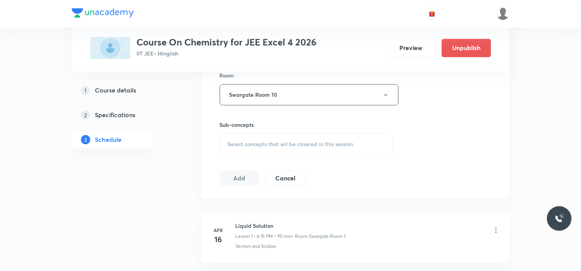
click at [267, 150] on div "Select concepts that wil be covered in this session" at bounding box center [307, 145] width 174 height 22
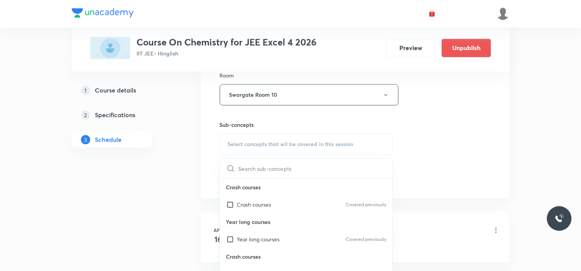
scroll to position [429, 0]
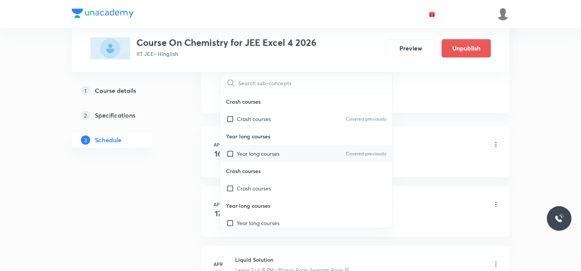
click at [252, 155] on p "Year long courses" at bounding box center [258, 154] width 43 height 8
checkbox input "true"
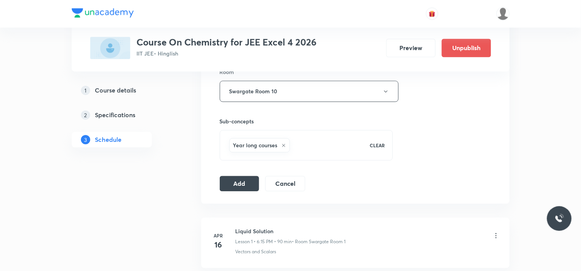
scroll to position [343, 0]
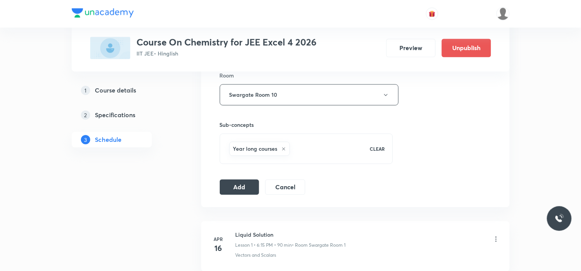
click at [249, 178] on div "Session 71 Live class Session title 10/99 Haloalkane ​ Schedule for [DATE] 4:50…" at bounding box center [356, 9] width 272 height 371
click at [247, 188] on button "Add" at bounding box center [240, 186] width 40 height 15
